Goal: Information Seeking & Learning: Learn about a topic

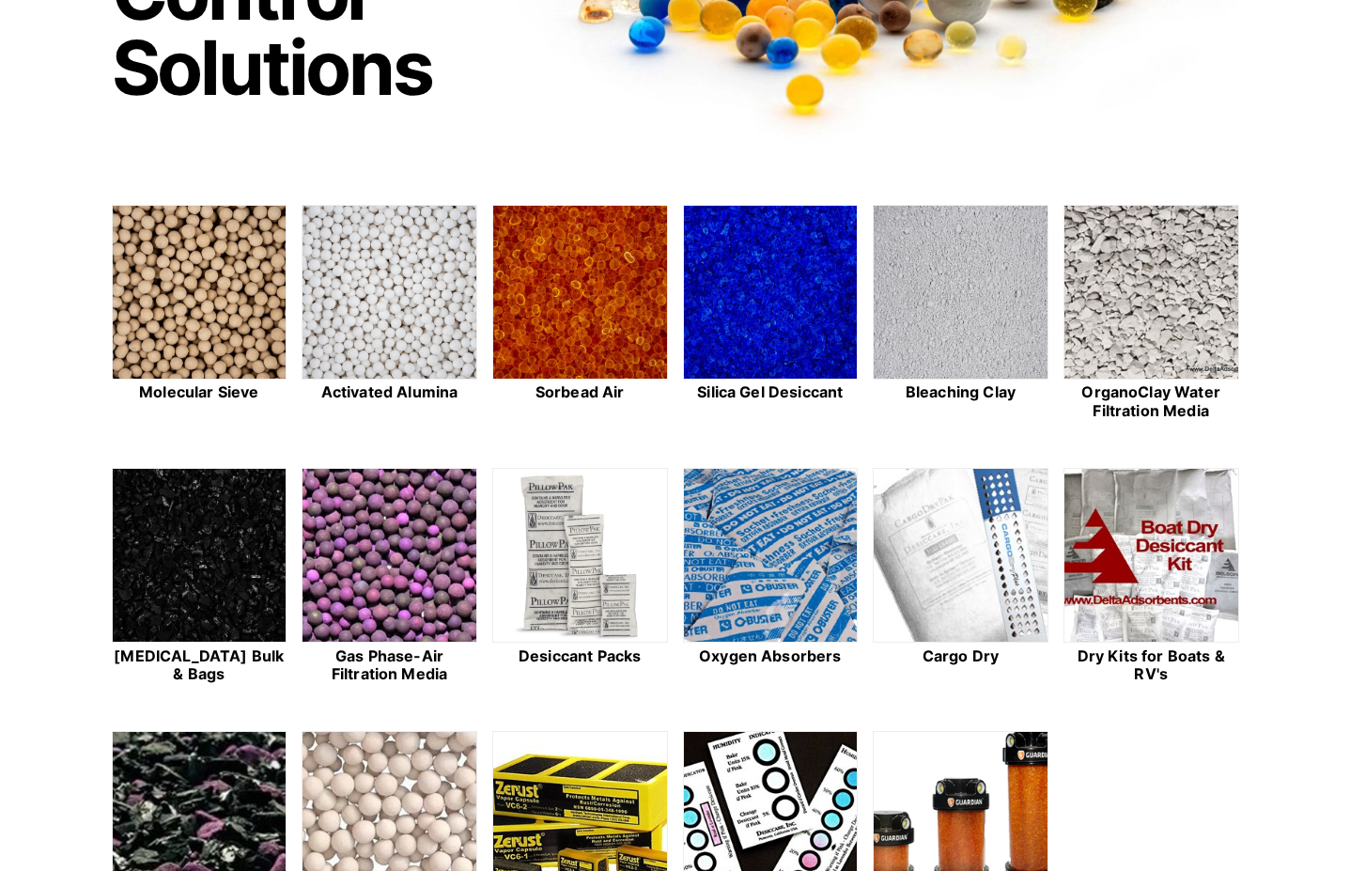
scroll to position [376, 0]
click at [163, 345] on img at bounding box center [200, 293] width 174 height 175
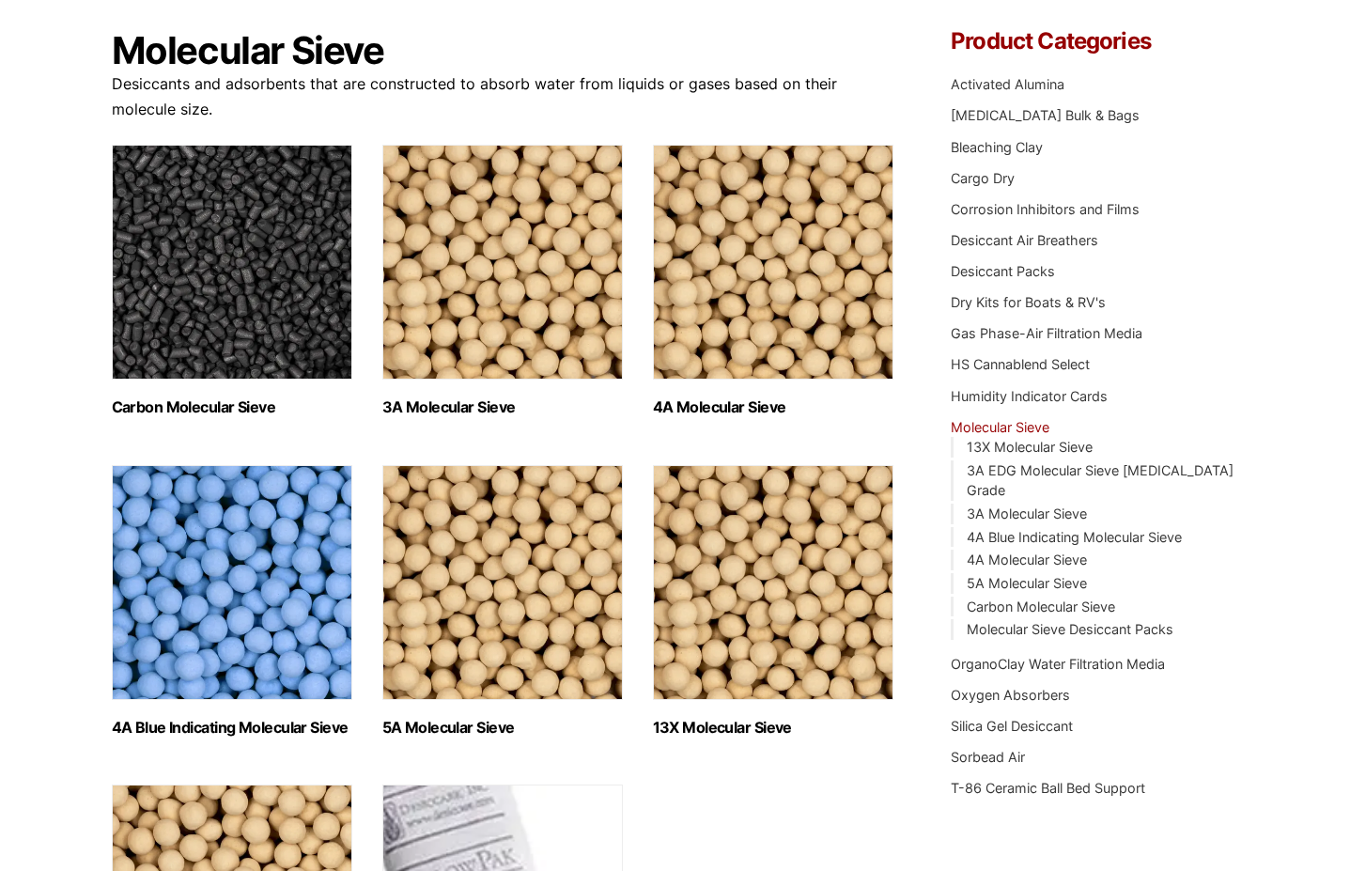
scroll to position [470, 0]
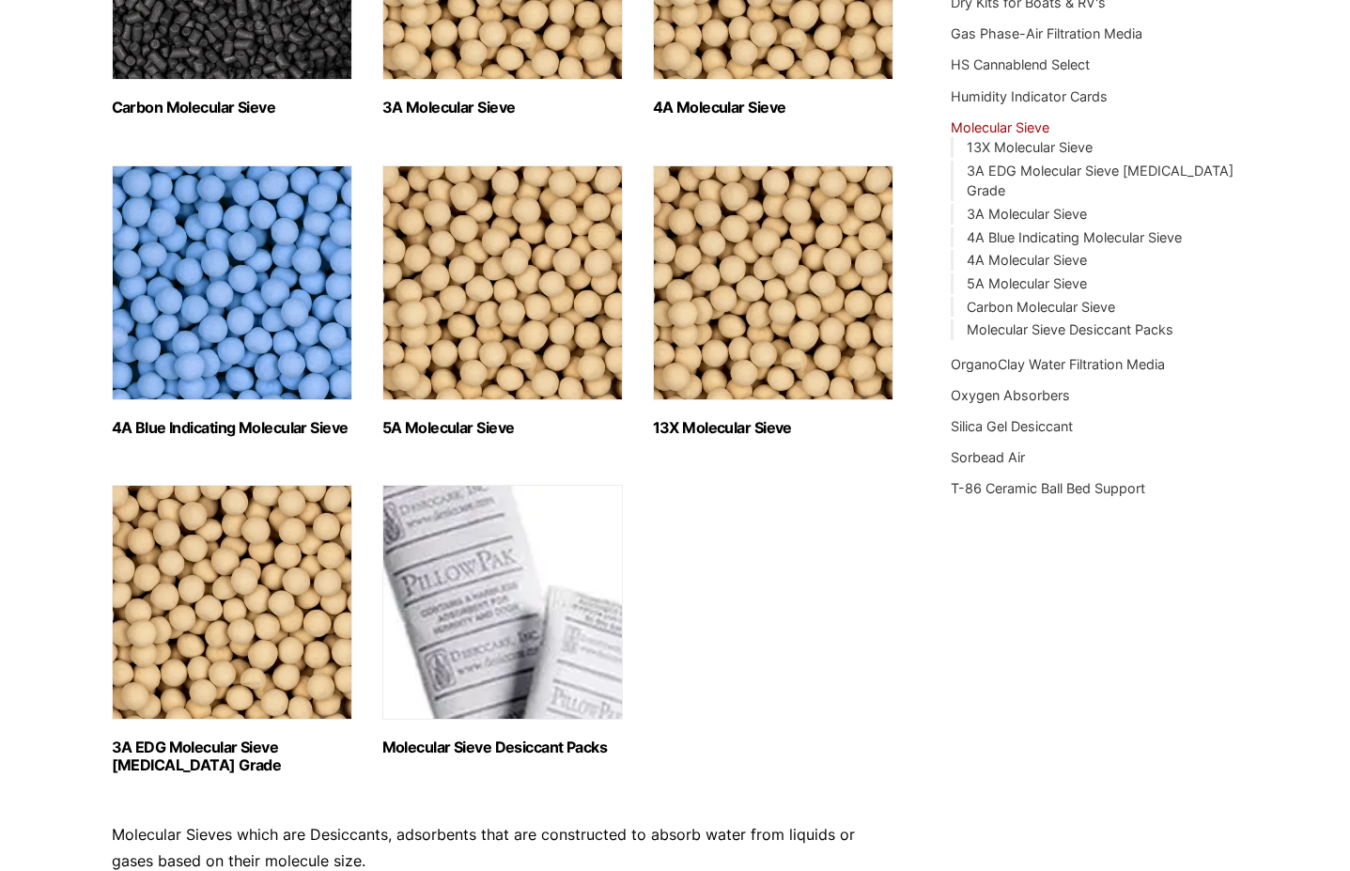
click at [740, 367] on img "Visit product category 13X Molecular Sieve" at bounding box center [773, 282] width 240 height 235
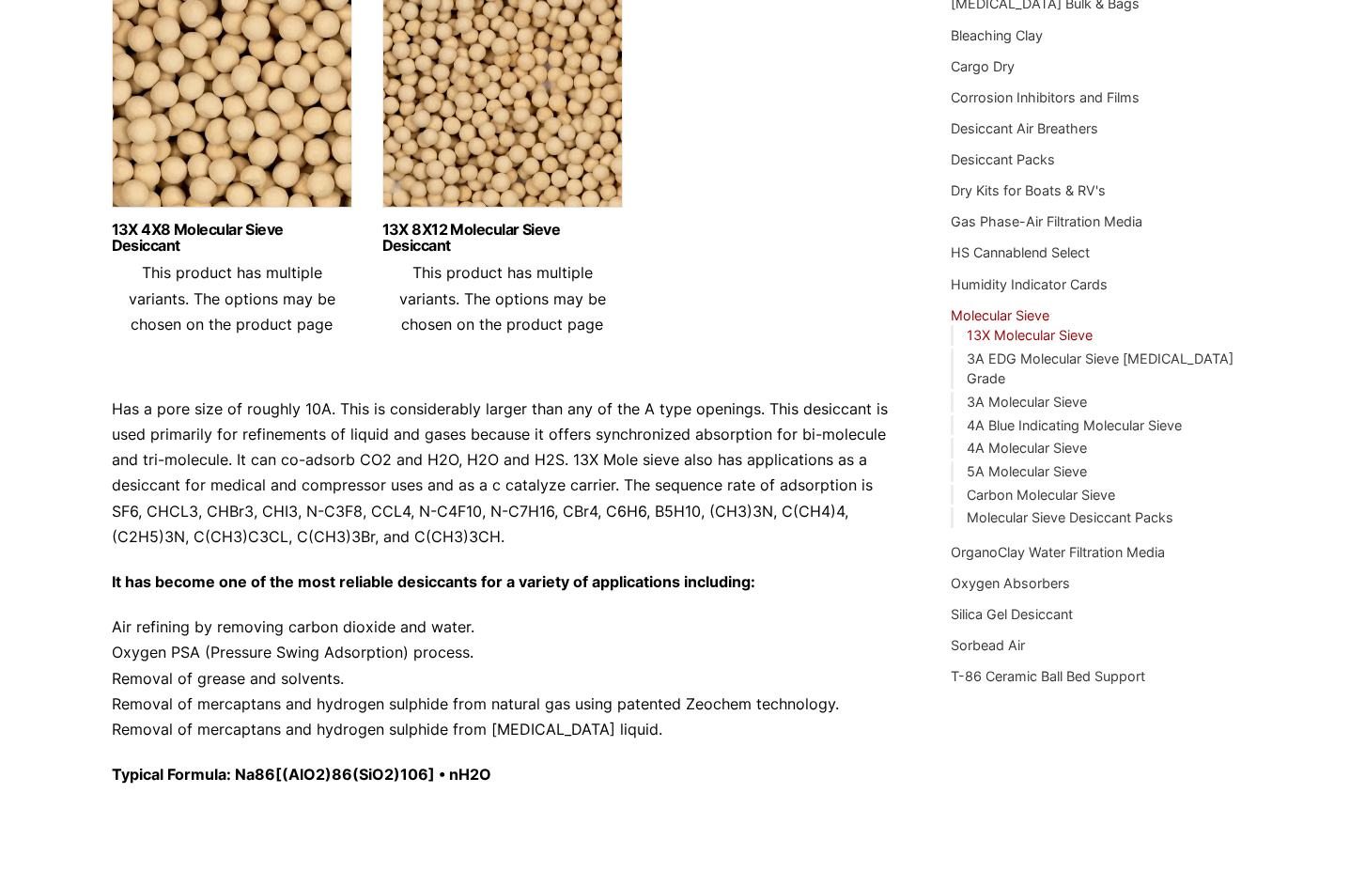
scroll to position [94, 0]
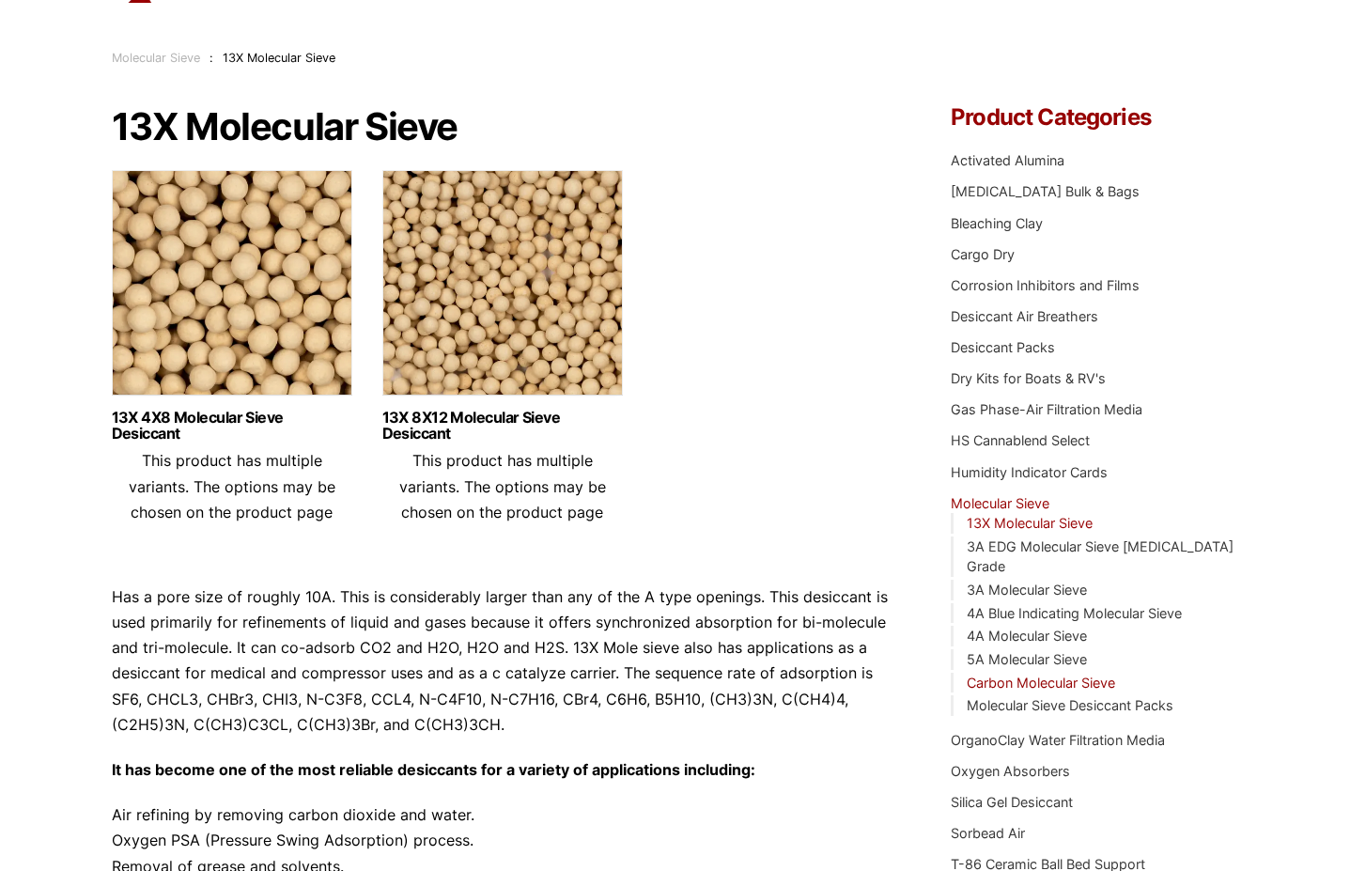
click at [1029, 674] on link "Carbon Molecular Sieve" at bounding box center [1040, 682] width 148 height 16
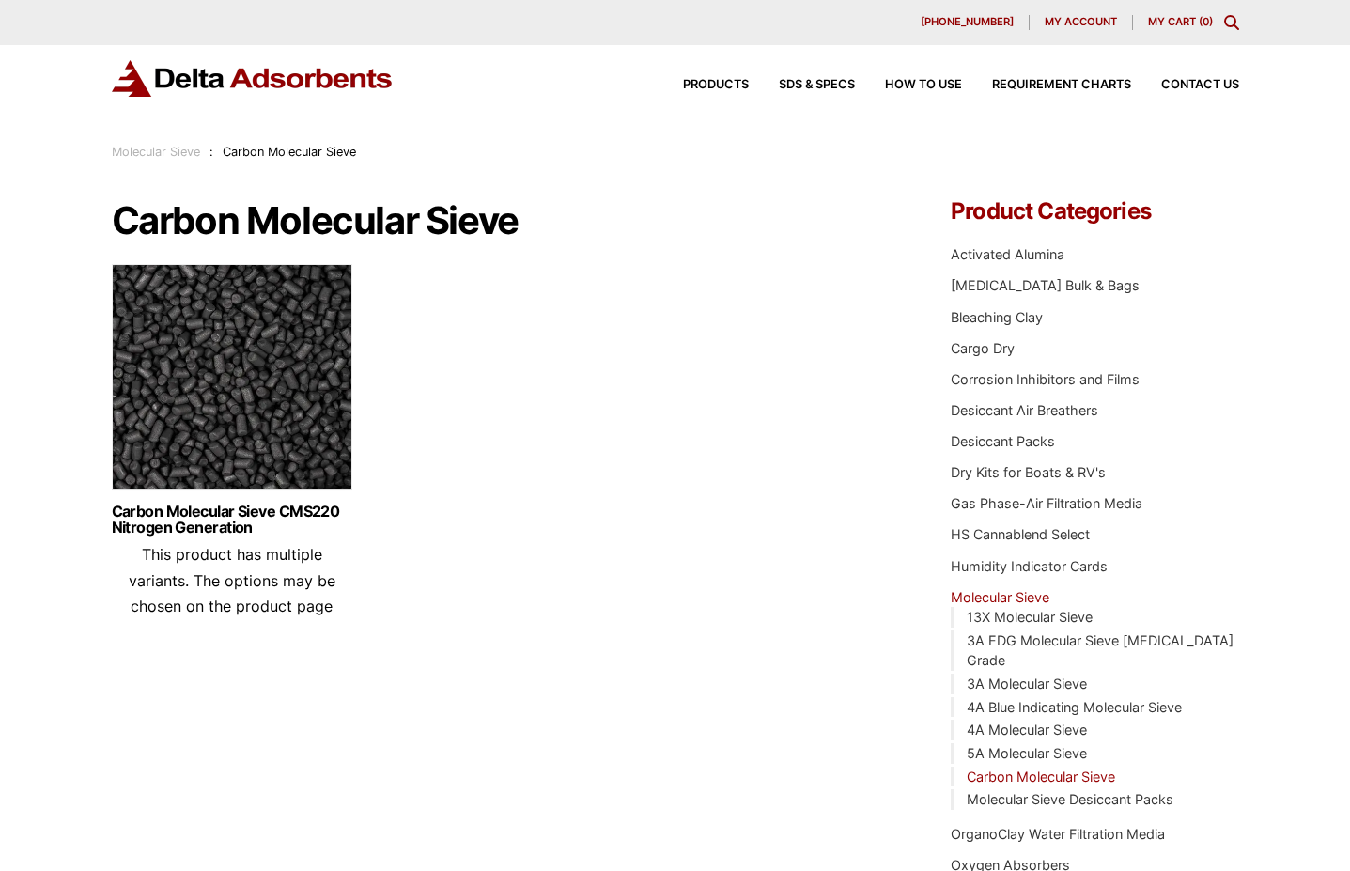
click at [14, 409] on div "Our website has detected that you are using an outdated browser that will preve…" at bounding box center [675, 716] width 1350 height 1432
click at [174, 392] on img at bounding box center [232, 381] width 240 height 235
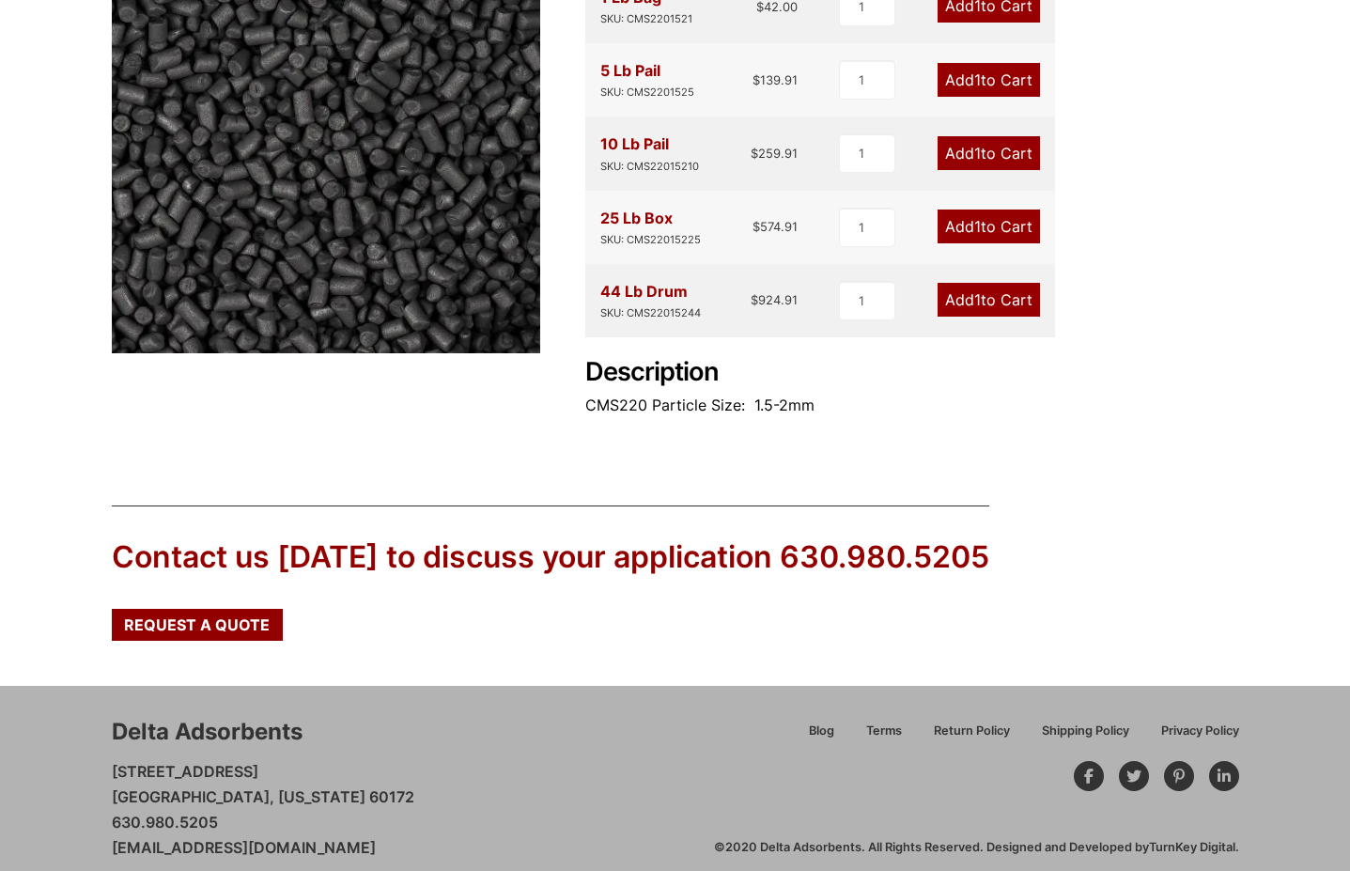
scroll to position [373, 0]
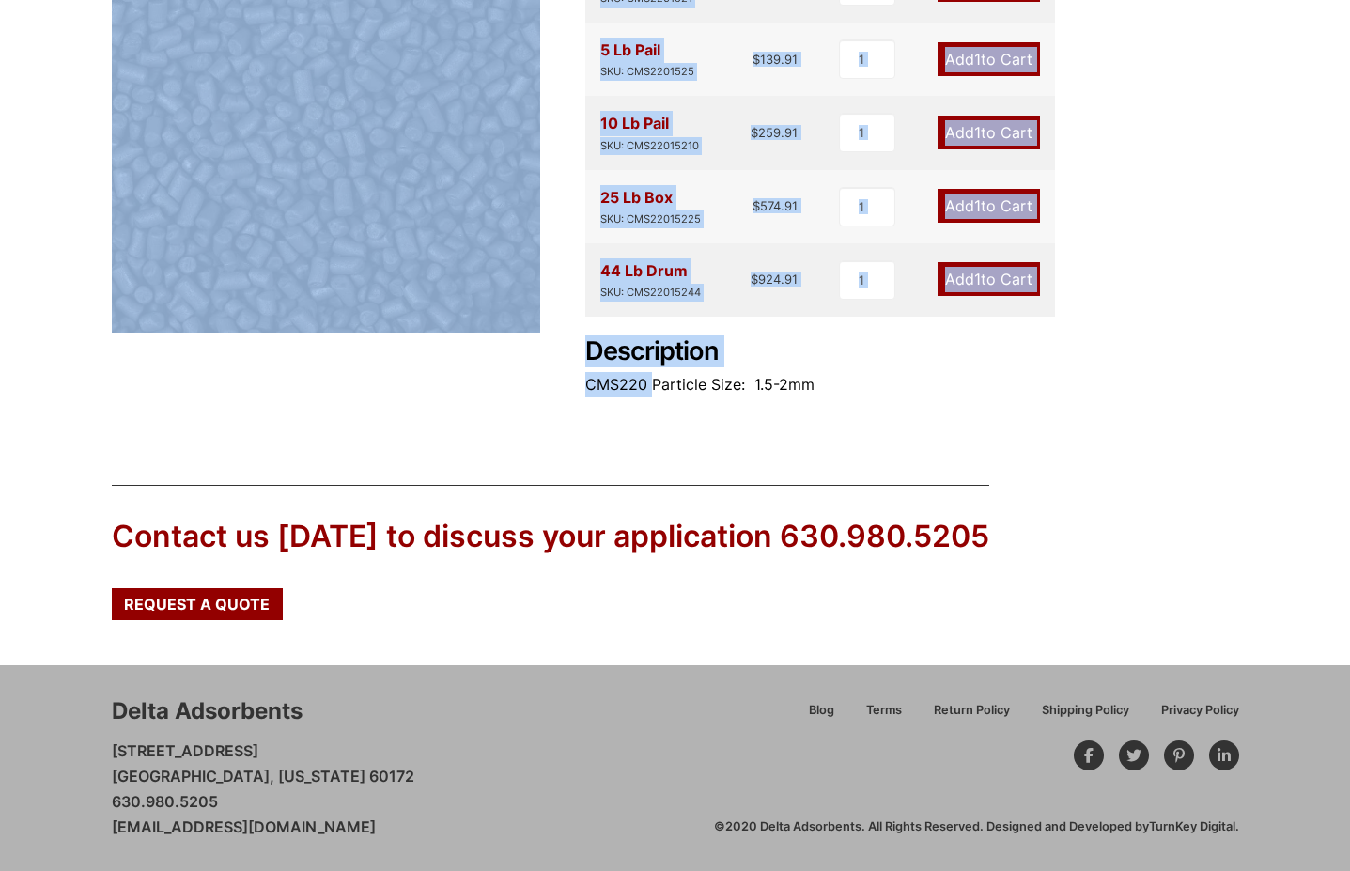
drag, startPoint x: 583, startPoint y: 379, endPoint x: 651, endPoint y: 383, distance: 67.8
click at [651, 383] on div "Carbon Molecular Sieve CMS220 Nitrogen Generation 🔍 Carbon Molecular Sieve CMS2…" at bounding box center [675, 122] width 1127 height 590
click at [645, 388] on p "CMS220 Particle Size: 1.5-2mm" at bounding box center [912, 384] width 654 height 25
click at [641, 389] on p "CMS220 Particle Size: 1.5-2mm" at bounding box center [912, 384] width 654 height 25
drag, startPoint x: 642, startPoint y: 387, endPoint x: 583, endPoint y: 384, distance: 59.2
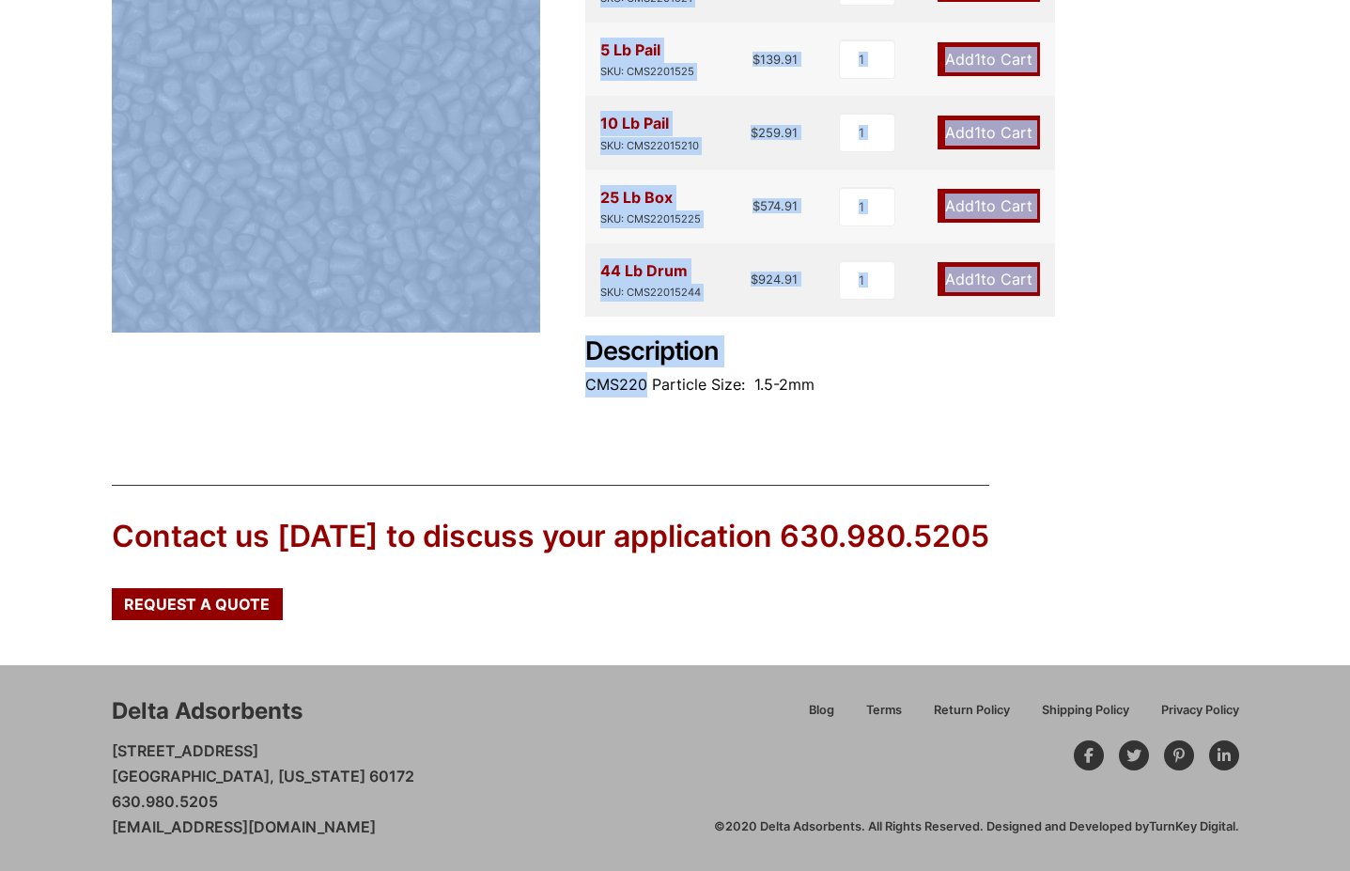
click at [583, 384] on div "Carbon Molecular Sieve CMS220 Nitrogen Generation 🔍 Carbon Molecular Sieve CMS2…" at bounding box center [675, 122] width 1127 height 590
drag, startPoint x: 583, startPoint y: 384, endPoint x: 603, endPoint y: 394, distance: 21.8
click at [602, 394] on p "CMS220 Particle Size: 1.5-2mm" at bounding box center [912, 384] width 654 height 25
click at [644, 400] on div "Carbon Molecular Sieve CMS220 Nitrogen Generation 1 Lb Bag SKU: CMS2201521 $ 42…" at bounding box center [912, 160] width 654 height 513
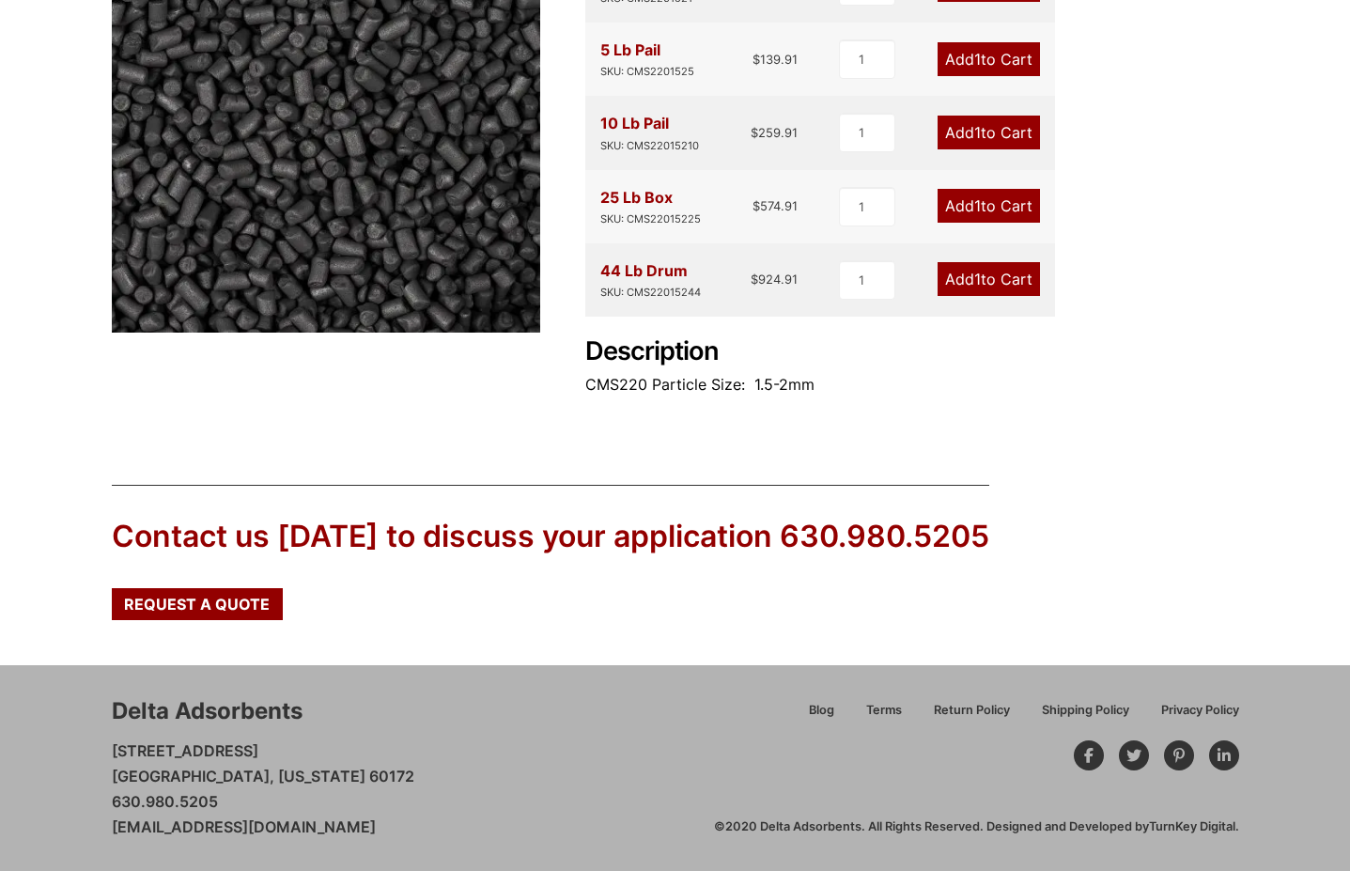
drag, startPoint x: 636, startPoint y: 444, endPoint x: 634, endPoint y: 433, distance: 11.4
click at [636, 444] on div "Our website has detected that you are using an outdated browser that will preve…" at bounding box center [675, 249] width 1350 height 1244
drag, startPoint x: 646, startPoint y: 385, endPoint x: 587, endPoint y: 388, distance: 59.2
click at [588, 388] on p "CMS220 Particle Size: 1.5-2mm" at bounding box center [912, 384] width 654 height 25
copy p "CMS220"
